Goal: Information Seeking & Learning: Learn about a topic

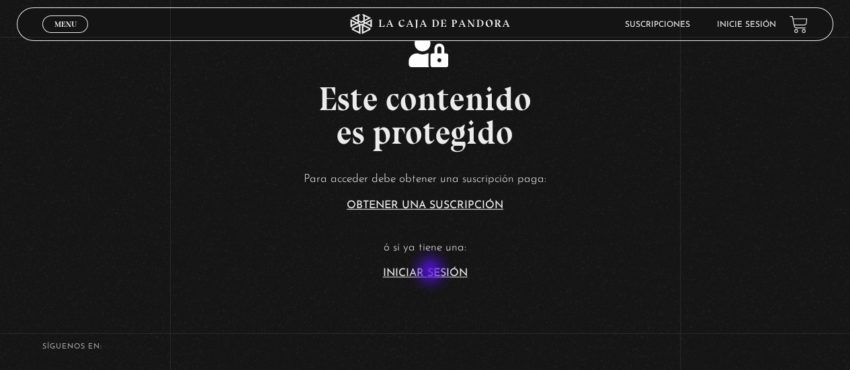
click at [431, 271] on link "Iniciar Sesión" at bounding box center [425, 273] width 85 height 11
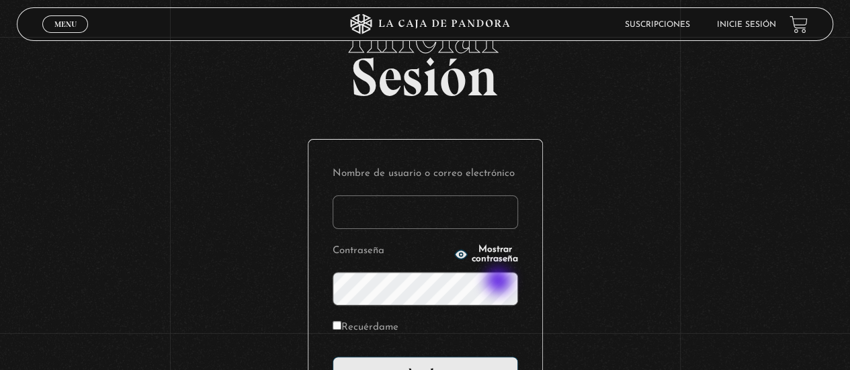
scroll to position [134, 0]
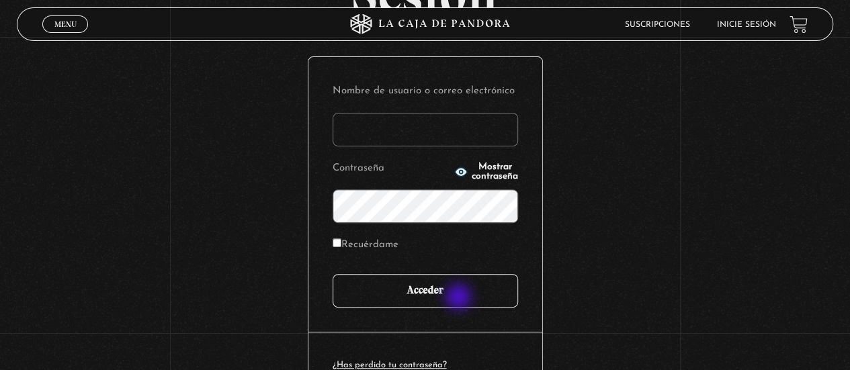
type input "[EMAIL_ADDRESS][DOMAIN_NAME]"
click at [460, 298] on input "Acceder" at bounding box center [425, 291] width 185 height 34
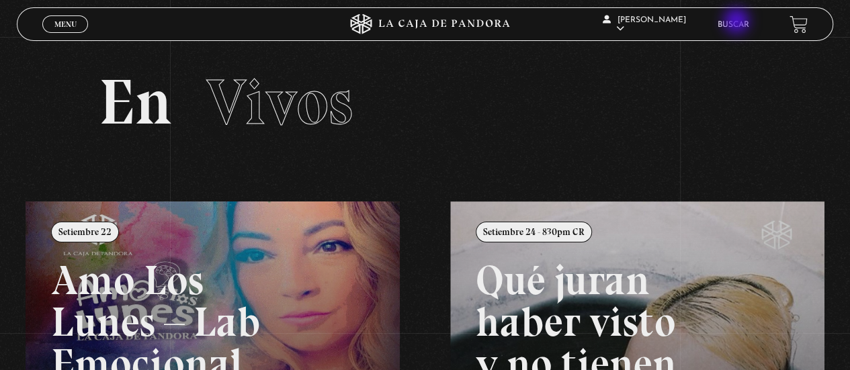
click at [738, 22] on link "Buscar" at bounding box center [734, 25] width 32 height 8
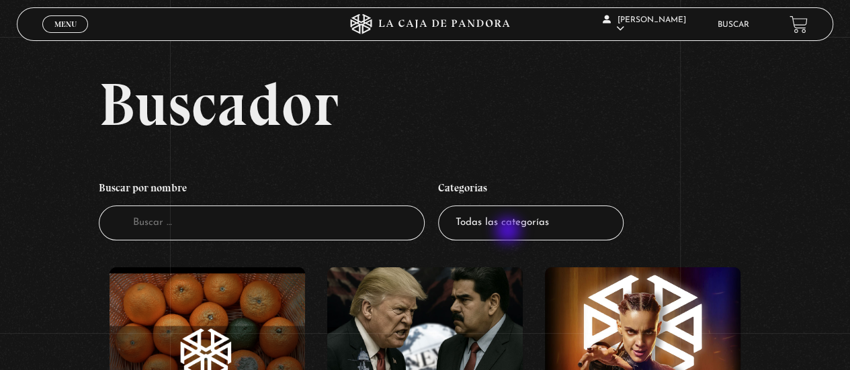
click at [509, 232] on select "Todas las categorías 11:11 Humanitario (1) Amo los Lunes (3) Análisis de series…" at bounding box center [530, 224] width 185 height 36
select select "nuevo-orden-mundial-nwo"
click at [443, 206] on select "Todas las categorías 11:11 Humanitario (1) Amo los Lunes (3) Análisis de series…" at bounding box center [530, 224] width 185 height 36
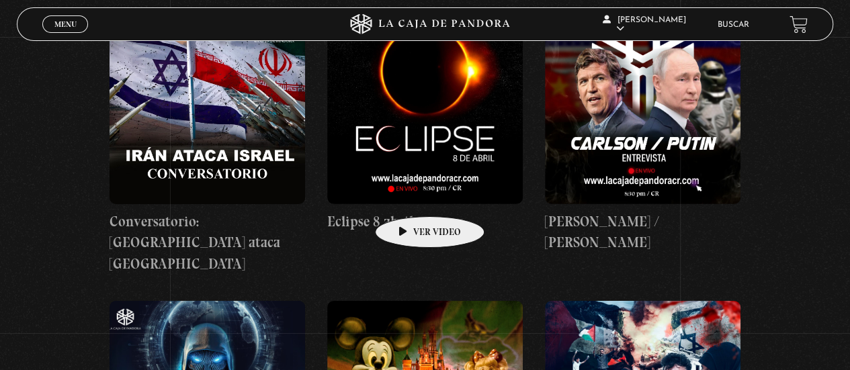
scroll to position [2217, 0]
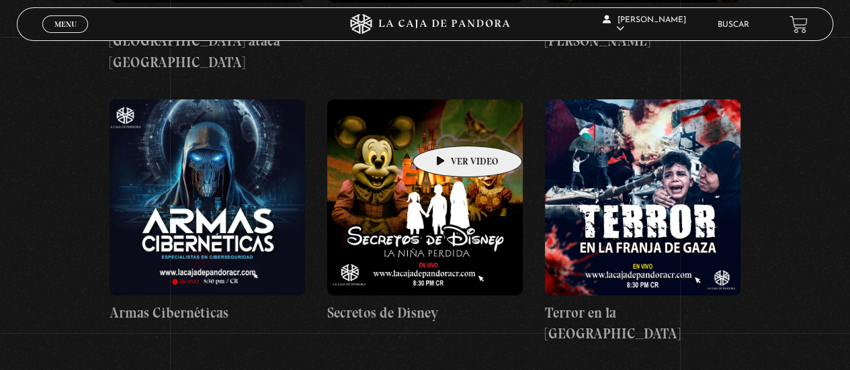
click at [446, 126] on figure at bounding box center [425, 197] width 196 height 196
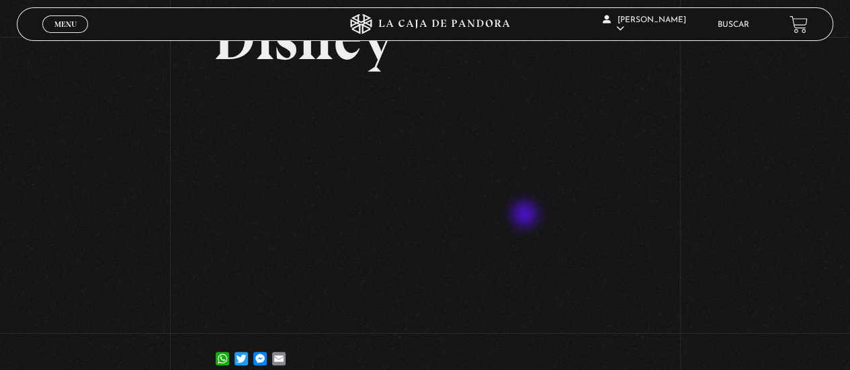
scroll to position [134, 0]
